Goal: Task Accomplishment & Management: Use online tool/utility

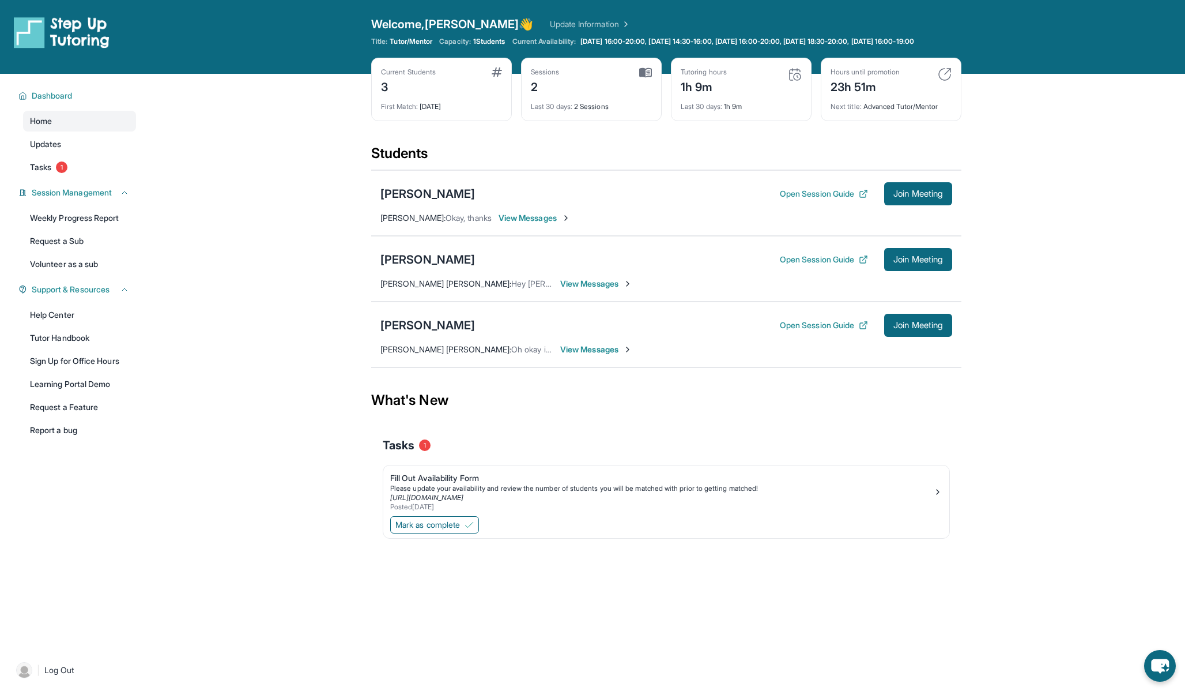
click at [646, 78] on img at bounding box center [645, 72] width 13 height 10
click at [47, 173] on span "Tasks" at bounding box center [40, 167] width 21 height 12
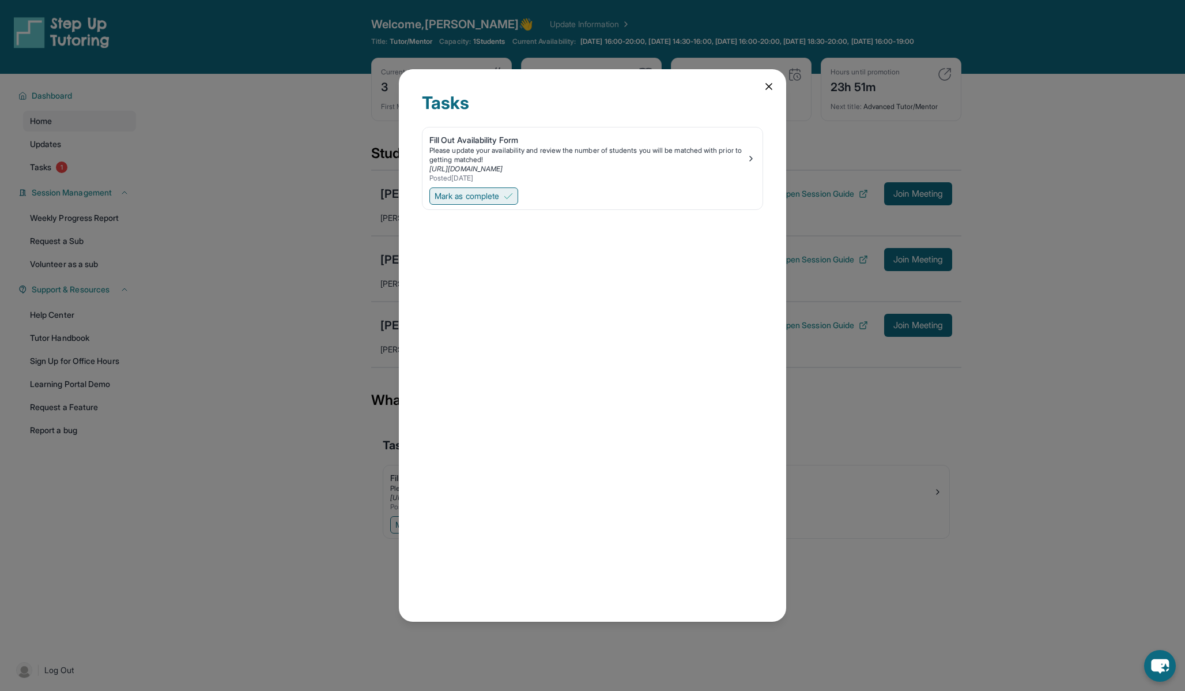
click at [507, 199] on button "Mark as complete" at bounding box center [473, 195] width 89 height 17
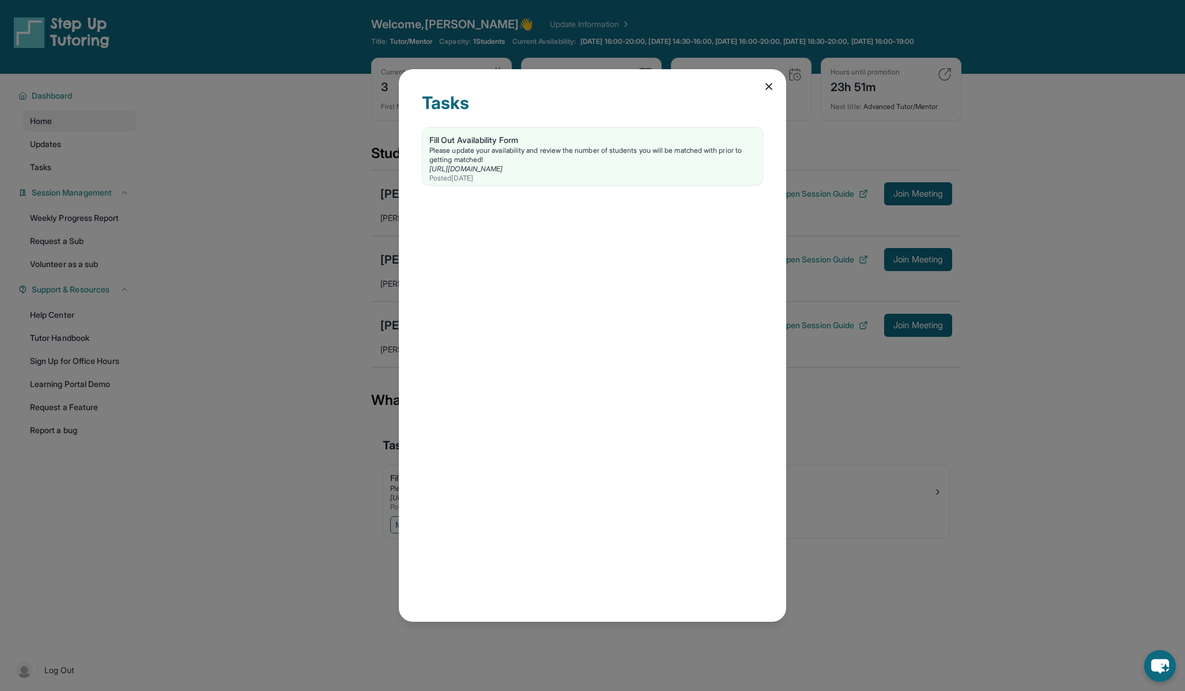
click at [763, 82] on icon at bounding box center [769, 87] width 12 height 12
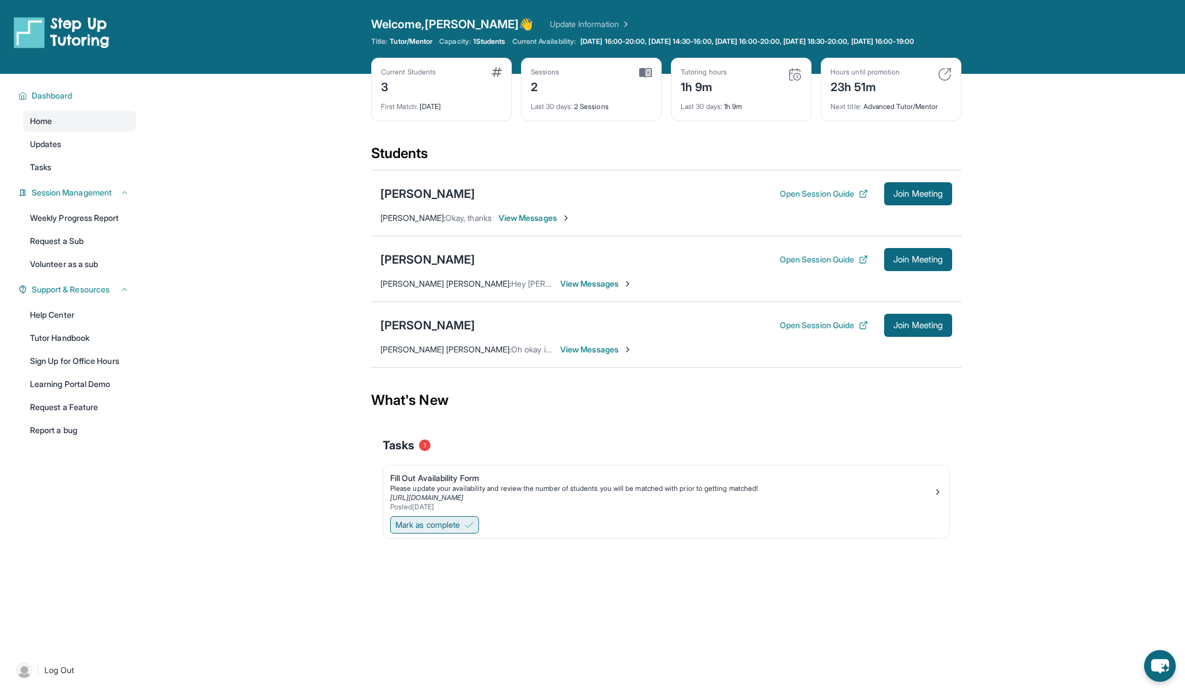
click at [460, 530] on span "Mark as complete" at bounding box center [427, 525] width 65 height 12
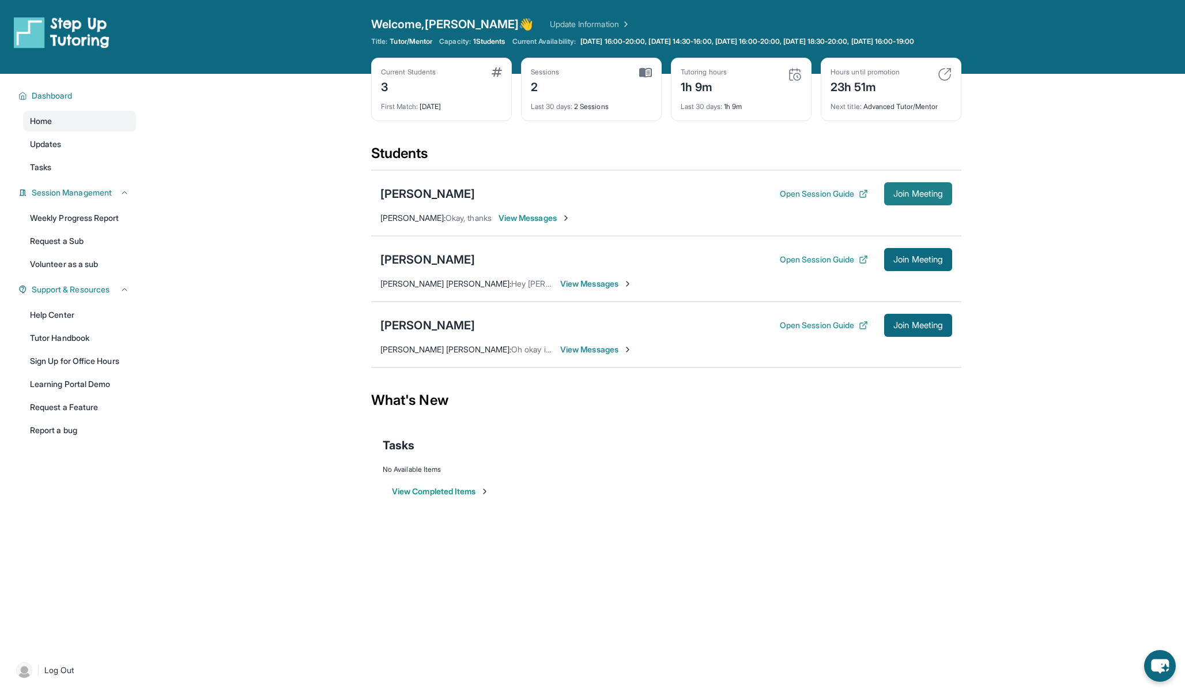
click at [900, 197] on span "Join Meeting" at bounding box center [918, 193] width 50 height 7
click at [467, 202] on div "[PERSON_NAME]" at bounding box center [427, 194] width 95 height 16
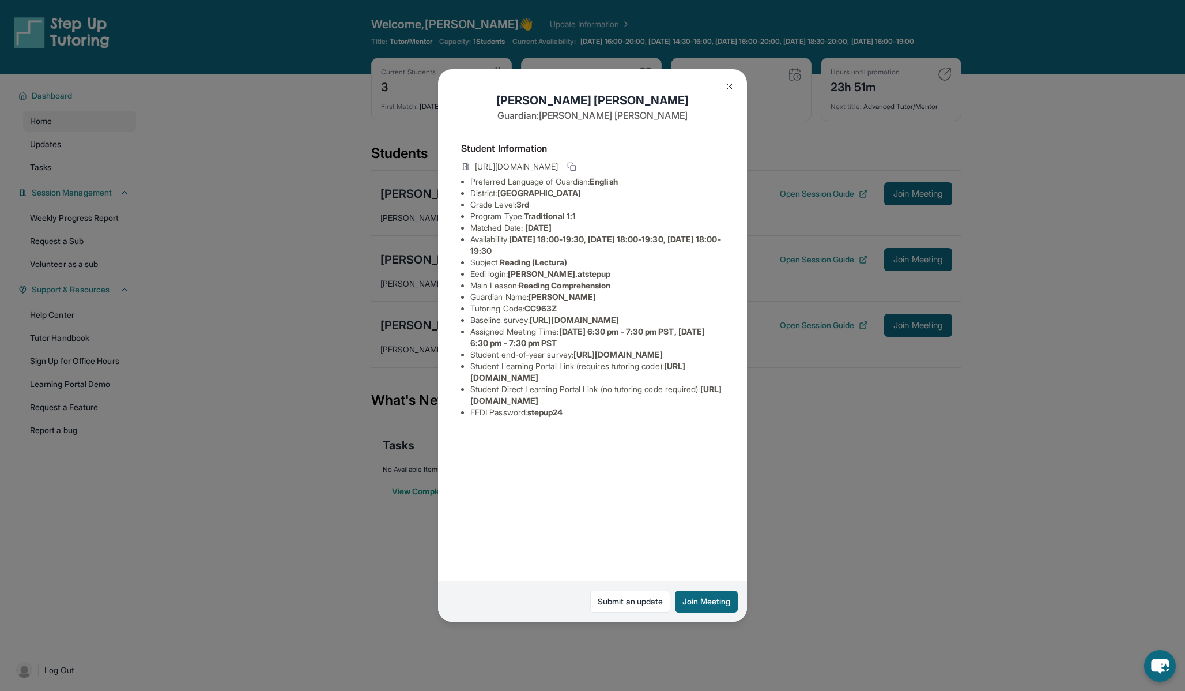
click at [736, 85] on button at bounding box center [729, 86] width 23 height 23
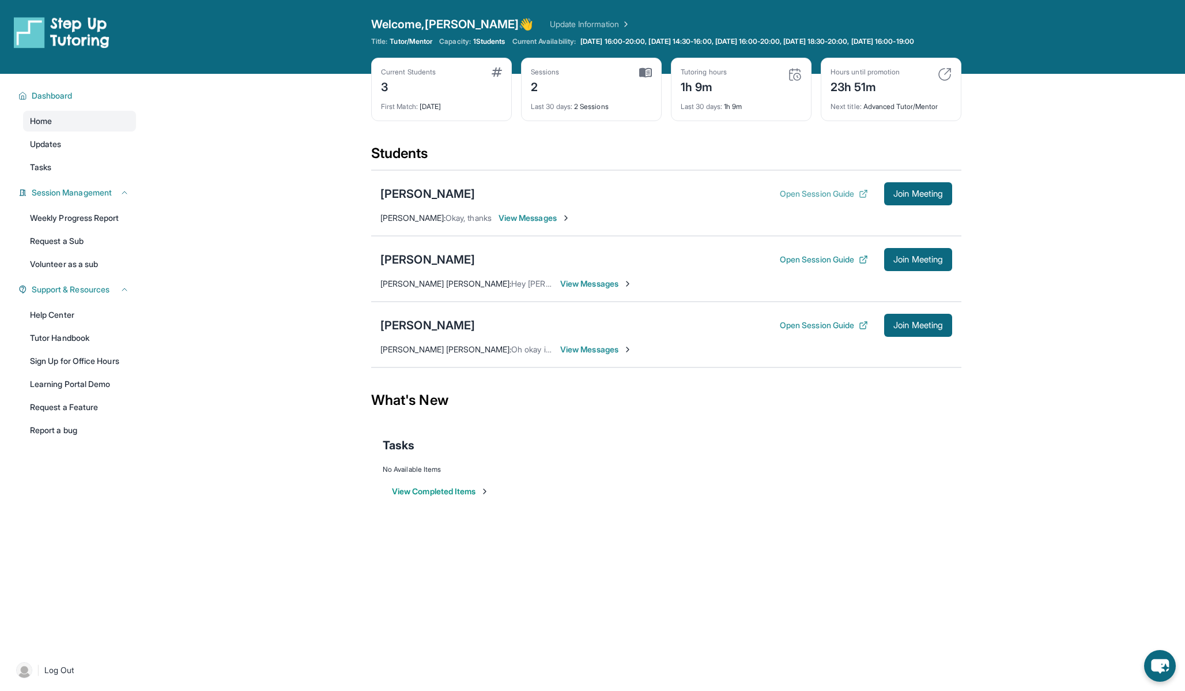
click at [813, 199] on button "Open Session Guide" at bounding box center [824, 194] width 88 height 12
click at [475, 202] on div "[PERSON_NAME]" at bounding box center [427, 194] width 95 height 16
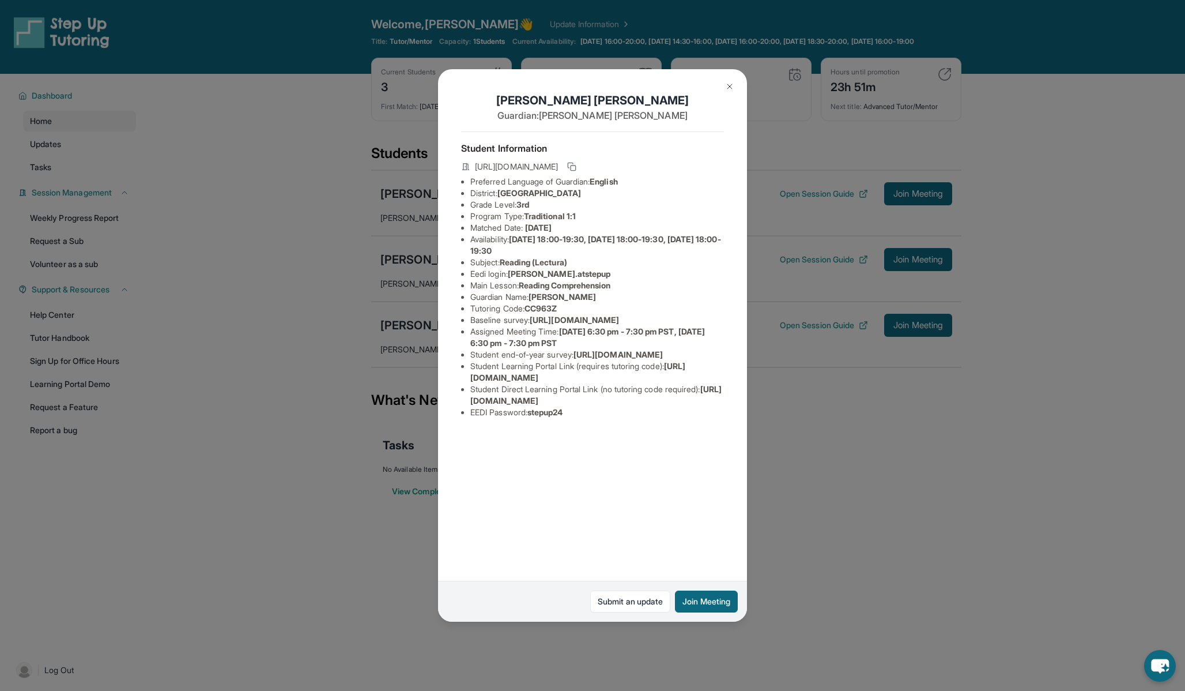
click at [731, 88] on img at bounding box center [729, 86] width 9 height 9
